Goal: Information Seeking & Learning: Find specific fact

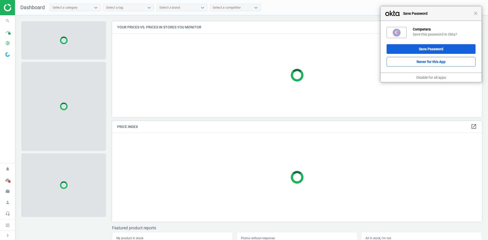
scroll to position [103, 374]
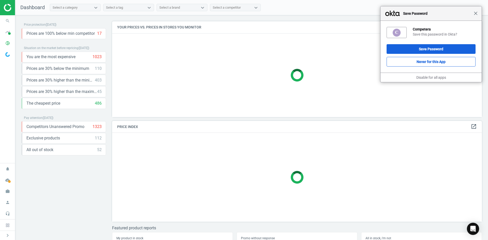
click at [476, 14] on span "Close" at bounding box center [475, 13] width 4 height 4
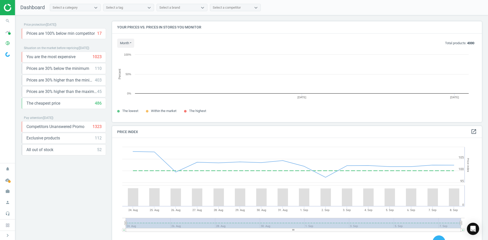
scroll to position [108, 374]
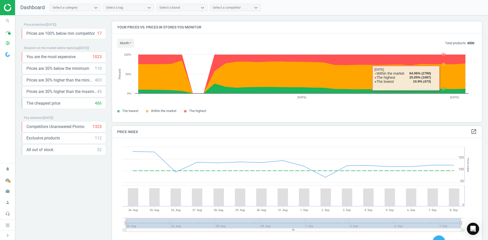
click at [447, 78] on icon at bounding box center [301, 77] width 327 height 33
click at [443, 78] on icon at bounding box center [301, 77] width 327 height 33
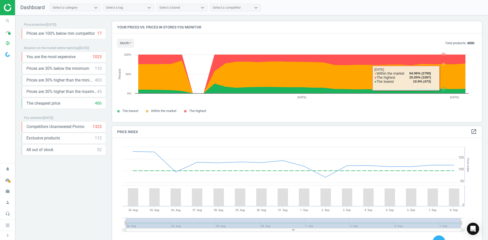
click at [443, 78] on icon at bounding box center [301, 77] width 327 height 33
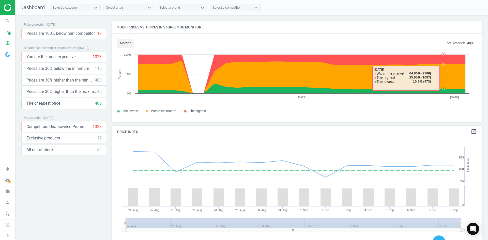
click at [443, 78] on icon at bounding box center [301, 77] width 327 height 33
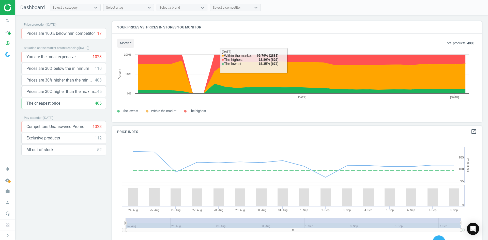
click at [75, 10] on div "Select a category" at bounding box center [65, 7] width 25 height 5
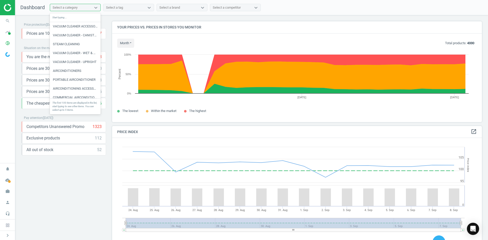
scroll to position [203, 0]
click at [15, 33] on span "timeline" at bounding box center [7, 31] width 15 height 11
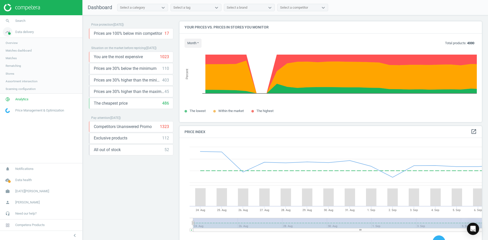
scroll to position [125, 306]
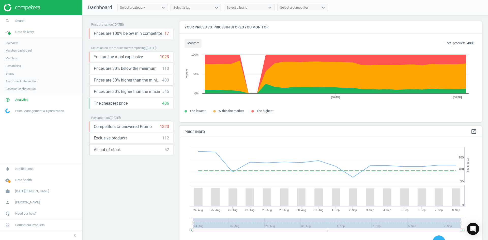
click at [11, 43] on span "Overview" at bounding box center [12, 43] width 12 height 4
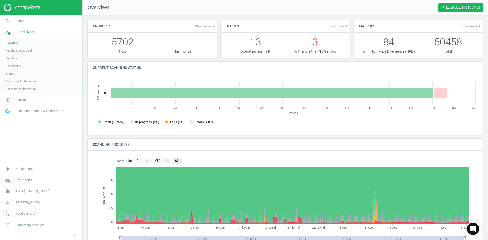
scroll to position [3, 3]
click at [24, 50] on span "Matches dashboard" at bounding box center [19, 51] width 26 height 4
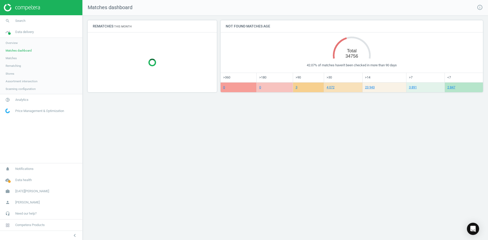
click at [16, 58] on span "Matches" at bounding box center [11, 58] width 11 height 4
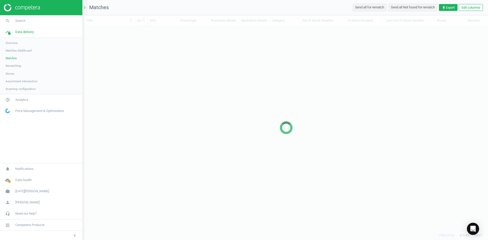
scroll to position [197, 400]
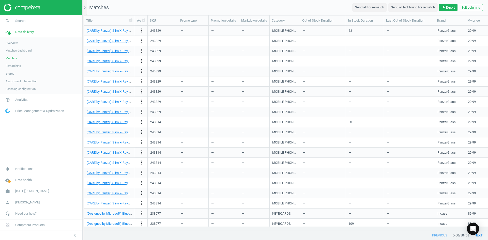
click at [22, 105] on link "Price Management & Optimization" at bounding box center [41, 110] width 82 height 11
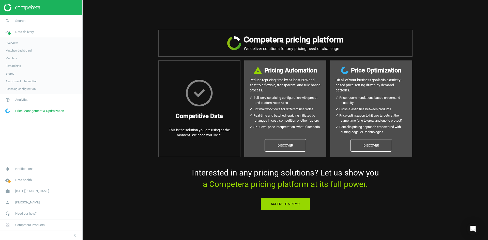
click at [23, 82] on span "Assortment intersection" at bounding box center [22, 81] width 32 height 4
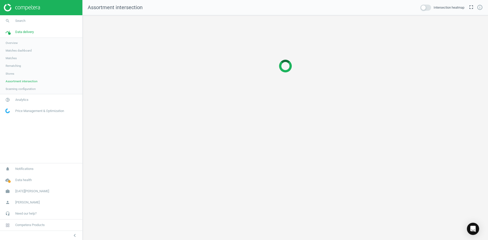
click at [23, 87] on span "Scanning configuration" at bounding box center [21, 89] width 30 height 4
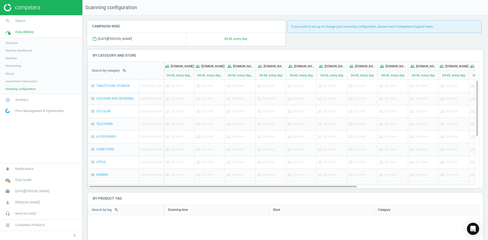
click at [15, 44] on span "Overview" at bounding box center [12, 43] width 12 height 4
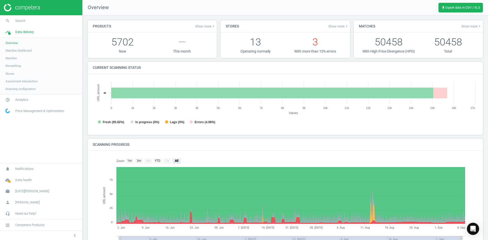
scroll to position [109, 389]
click at [17, 52] on span "Matches dashboard" at bounding box center [19, 51] width 26 height 4
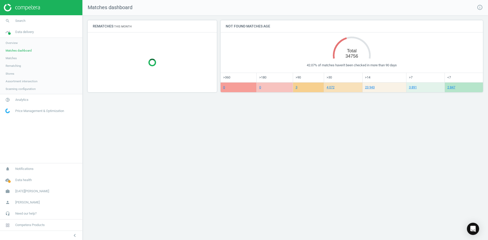
click at [22, 57] on link "Matches" at bounding box center [41, 58] width 82 height 8
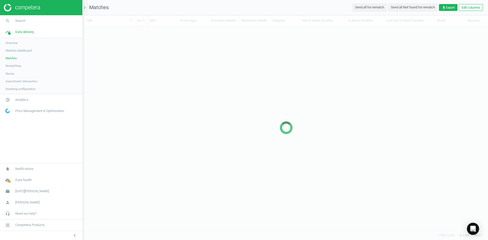
scroll to position [197, 400]
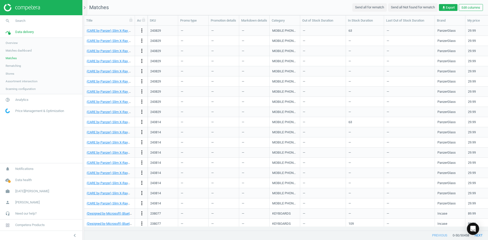
click at [20, 62] on link "Rematching" at bounding box center [41, 66] width 82 height 8
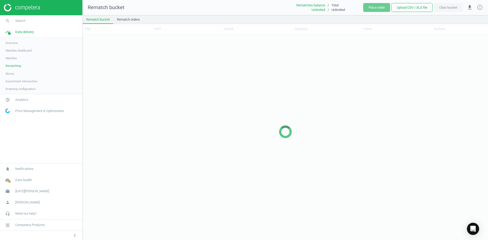
scroll to position [198, 401]
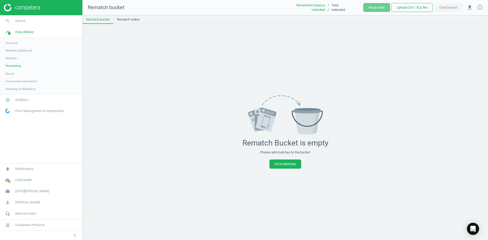
click at [21, 73] on link "Stores" at bounding box center [41, 74] width 82 height 8
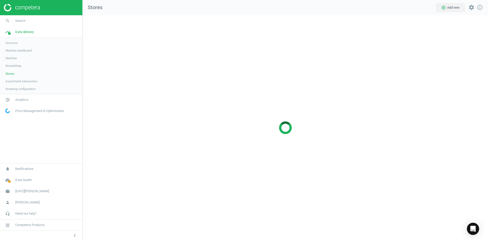
scroll to position [233, 413]
click at [21, 83] on span "Assortment intersection" at bounding box center [22, 81] width 32 height 4
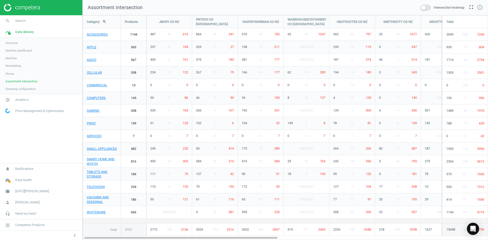
scroll to position [233, 413]
click at [16, 43] on span "Overview" at bounding box center [12, 43] width 12 height 4
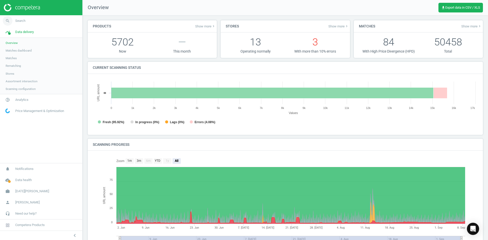
click at [15, 20] on span "search" at bounding box center [7, 20] width 15 height 11
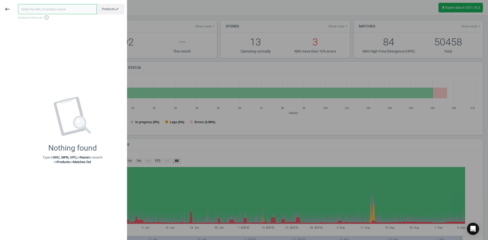
drag, startPoint x: 56, startPoint y: 7, endPoint x: 55, endPoint y: 10, distance: 2.6
click at [56, 8] on input "text" at bounding box center [57, 9] width 79 height 10
paste input "219755"
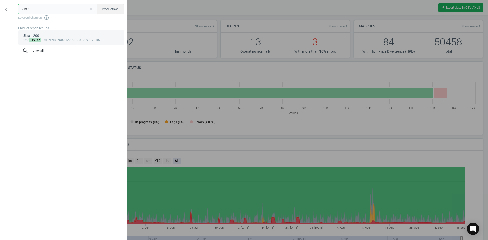
type input "219755"
click at [54, 38] on div "sku : 219755 mpn :NB07500-1208 upc :8100979731072" at bounding box center [71, 40] width 97 height 4
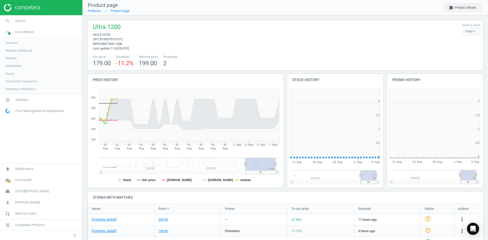
scroll to position [109, 103]
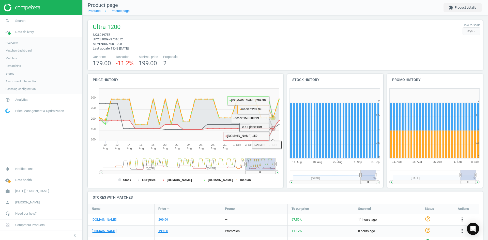
click at [272, 121] on icon at bounding box center [186, 114] width 186 height 30
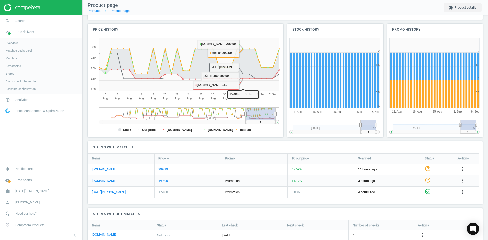
scroll to position [51, 0]
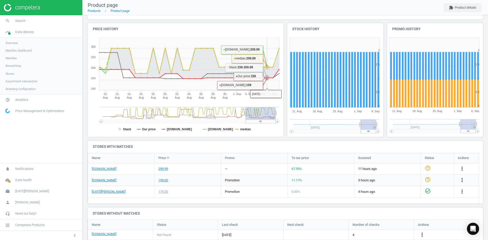
click at [265, 76] on icon at bounding box center [266, 77] width 5 height 5
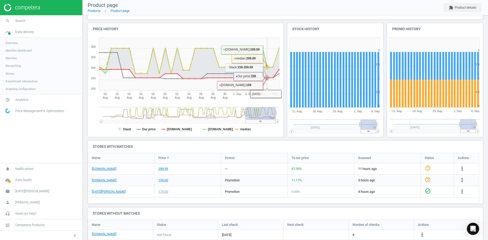
click at [265, 76] on icon at bounding box center [266, 77] width 5 height 5
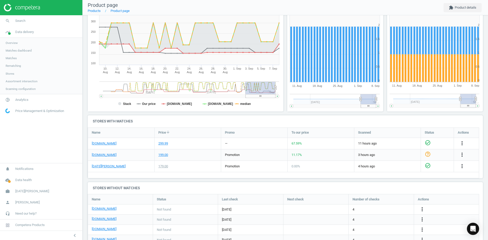
scroll to position [0, 0]
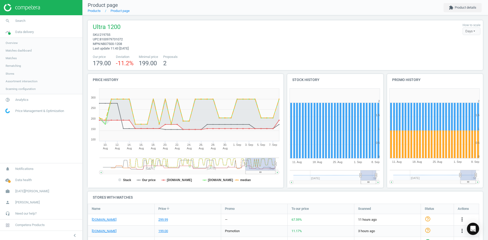
click at [468, 31] on div "Days" at bounding box center [471, 31] width 18 height 8
click at [458, 40] on button "Days" at bounding box center [463, 40] width 33 height 6
click at [468, 31] on div "Days" at bounding box center [471, 31] width 18 height 8
click at [461, 47] on button "Hours" at bounding box center [463, 47] width 33 height 6
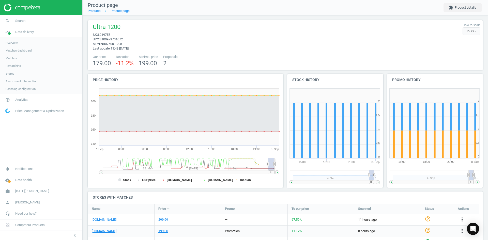
click at [465, 31] on div "Hours" at bounding box center [471, 31] width 18 height 8
click at [461, 40] on button "Days" at bounding box center [463, 40] width 33 height 6
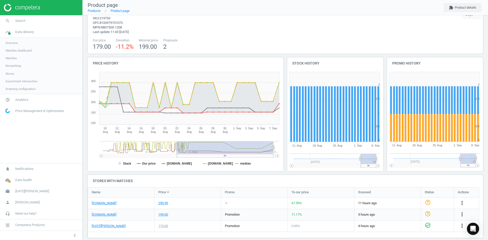
scroll to position [25, 0]
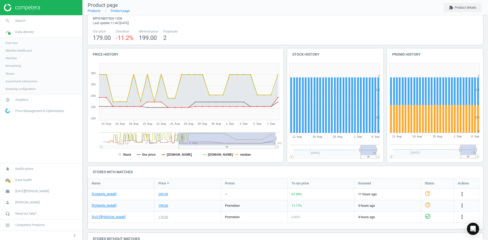
drag, startPoint x: 257, startPoint y: 139, endPoint x: 275, endPoint y: 139, distance: 18.5
click at [275, 139] on g at bounding box center [189, 140] width 180 height 17
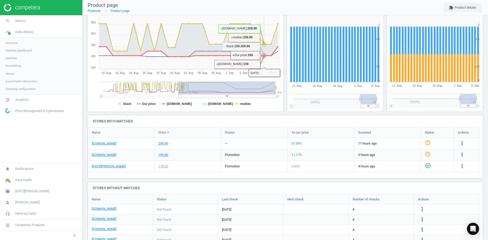
click at [266, 56] on icon at bounding box center [185, 51] width 191 height 10
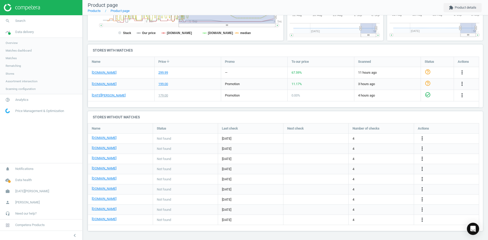
scroll to position [0, 0]
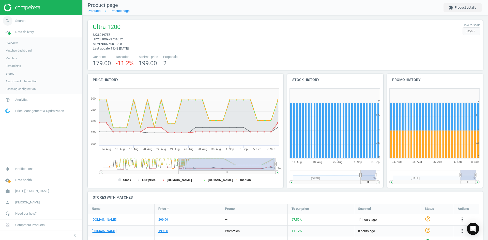
click at [54, 23] on link "search Search" at bounding box center [41, 20] width 82 height 11
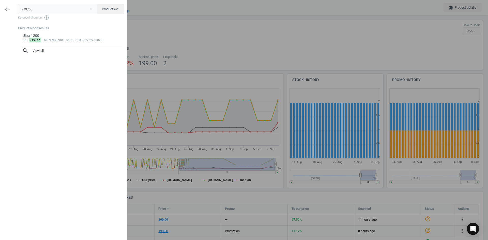
click at [54, 14] on input "219755" at bounding box center [57, 9] width 79 height 10
drag, startPoint x: 65, startPoint y: 5, endPoint x: -3, endPoint y: 8, distance: 67.9
click at [0, 8] on html "Group 2 Created with Sketch. ic/cloud_download/grey600 Created with Sketch. gra…" at bounding box center [244, 120] width 488 height 240
paste input "20677"
type input "220677"
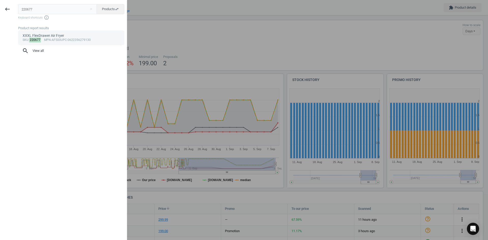
click at [51, 38] on div "sku : 220677 mpn :AF500 upc :0622356279130" at bounding box center [71, 40] width 97 height 4
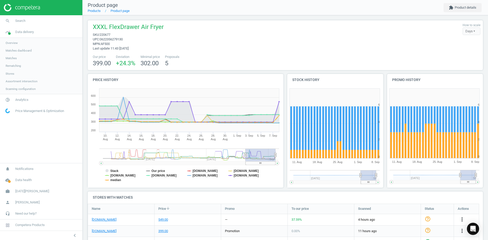
click at [106, 36] on span "220677" at bounding box center [105, 35] width 11 height 4
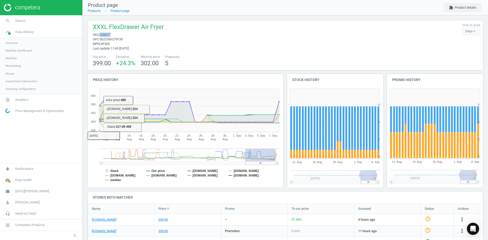
copy span "220677"
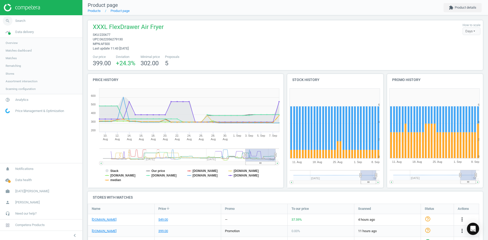
click at [49, 21] on link "search Search" at bounding box center [41, 20] width 82 height 11
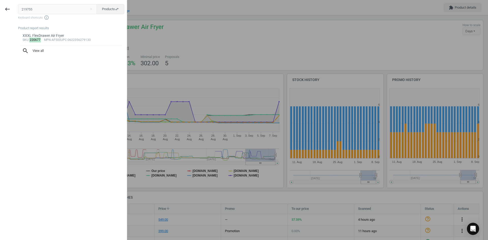
type input "219755"
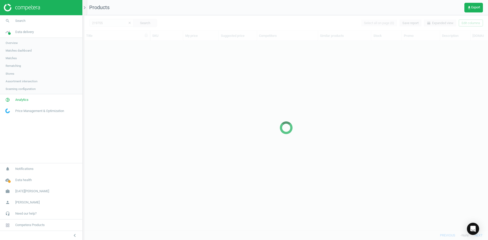
scroll to position [182, 400]
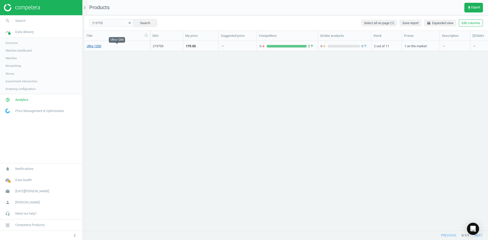
click at [97, 45] on link "Ultra 1200" at bounding box center [94, 46] width 14 height 5
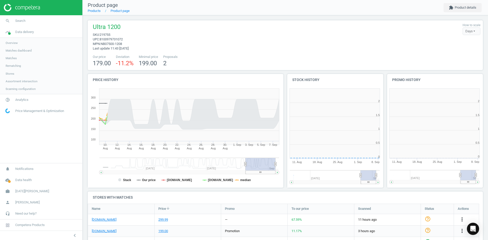
scroll to position [109, 103]
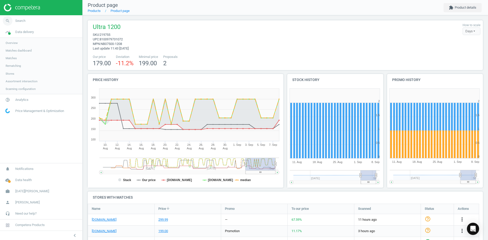
click at [26, 21] on link "search Search" at bounding box center [41, 20] width 82 height 11
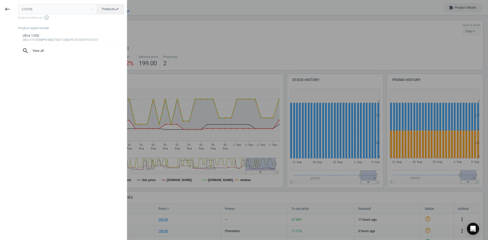
drag, startPoint x: 55, startPoint y: 11, endPoint x: 20, endPoint y: 12, distance: 35.8
click at [20, 12] on input "219755" at bounding box center [57, 9] width 79 height 10
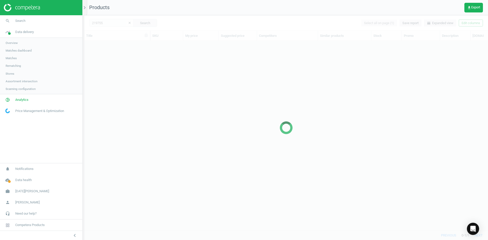
scroll to position [182, 400]
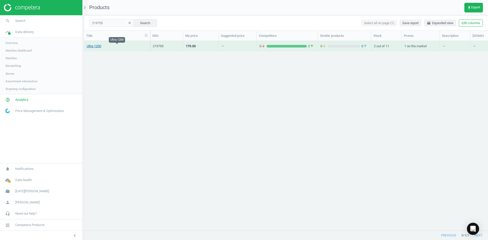
click at [95, 47] on link "Ultra 1200" at bounding box center [94, 46] width 14 height 5
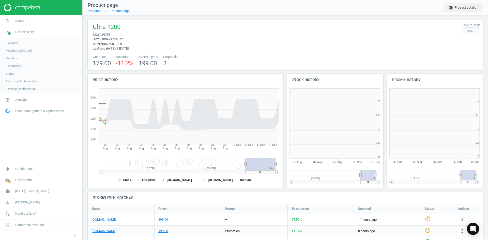
scroll to position [109, 103]
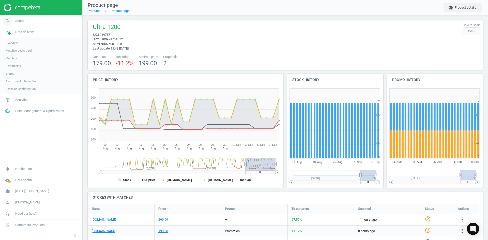
click at [25, 23] on link "search Search" at bounding box center [41, 20] width 82 height 11
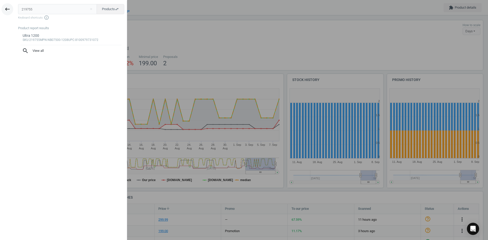
drag, startPoint x: 70, startPoint y: 11, endPoint x: 13, endPoint y: 9, distance: 57.2
click at [13, 9] on div "keyboard_backspace 219755 close Products swap_horiz Keyboard shortcuts info_out…" at bounding box center [63, 121] width 127 height 240
type input "220677"
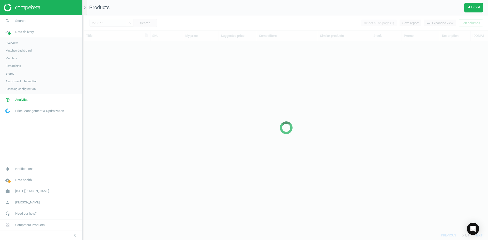
scroll to position [182, 400]
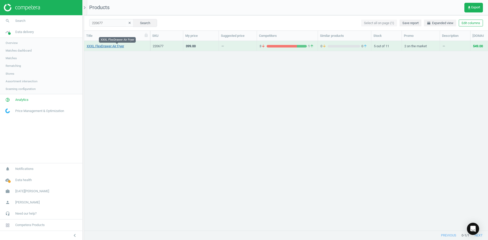
click at [102, 44] on link "XXXL FlexDrawer Air Fryer" at bounding box center [105, 46] width 37 height 5
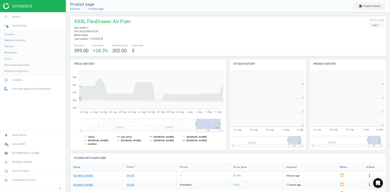
scroll to position [109, 103]
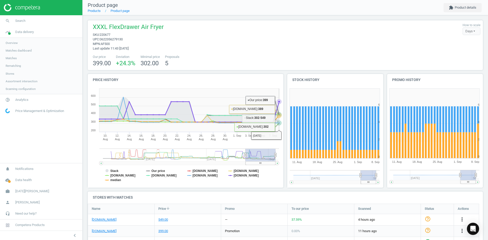
click at [279, 102] on icon at bounding box center [279, 102] width 2 height 2
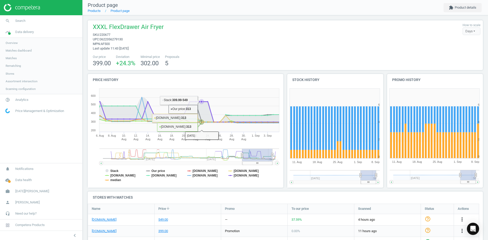
drag, startPoint x: 181, startPoint y: 101, endPoint x: 200, endPoint y: 102, distance: 18.6
click at [200, 102] on icon at bounding box center [201, 101] width 5 height 5
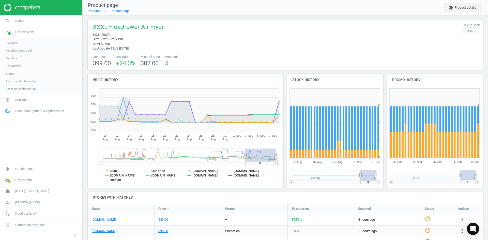
drag, startPoint x: 255, startPoint y: 163, endPoint x: 262, endPoint y: 161, distance: 7.3
click at [262, 161] on icon "Created with Highstock 6.2.0 Stack Our price [DOMAIN_NAME] [DOMAIN_NAME] [DOMAI…" at bounding box center [185, 137] width 194 height 102
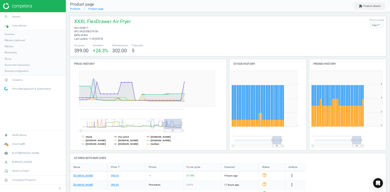
scroll to position [75, 302]
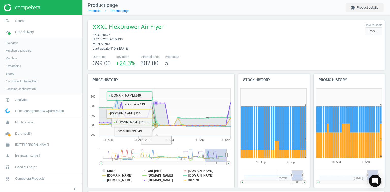
drag, startPoint x: 157, startPoint y: 102, endPoint x: 172, endPoint y: 176, distance: 75.6
click at [172, 176] on tspan "[DOMAIN_NAME]" at bounding box center [160, 176] width 25 height 4
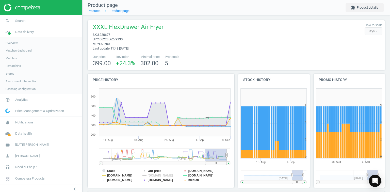
click at [100, 29] on span "XXXL FlexDrawer Air Fryer" at bounding box center [128, 28] width 71 height 10
click at [146, 26] on span "XXXL FlexDrawer Air Fryer" at bounding box center [128, 28] width 71 height 10
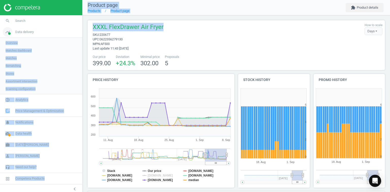
drag, startPoint x: 162, startPoint y: 27, endPoint x: 72, endPoint y: 29, distance: 90.2
click at [72, 29] on section "search Search timeline Data delivery Overview Matches dashboard Matches Rematch…" at bounding box center [195, 97] width 390 height 194
copy section "Overview Matches dashboard Matches Rematching Stores Assortment intersection Sc…"
click at [171, 27] on div "XXXL FlexDrawer Air Fryer sku : 220677 upc : 0622356279130 mpn : AF500 Last upd…" at bounding box center [236, 37] width 292 height 28
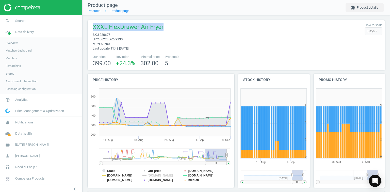
drag, startPoint x: 166, startPoint y: 30, endPoint x: 91, endPoint y: 29, distance: 74.2
click at [91, 29] on div "XXXL FlexDrawer Air Fryer sku : 220677 upc : 0622356279130 mpn : AF500 Last upd…" at bounding box center [236, 37] width 292 height 28
copy span "XXXL FlexDrawer Air Fryer"
